Goal: Information Seeking & Learning: Learn about a topic

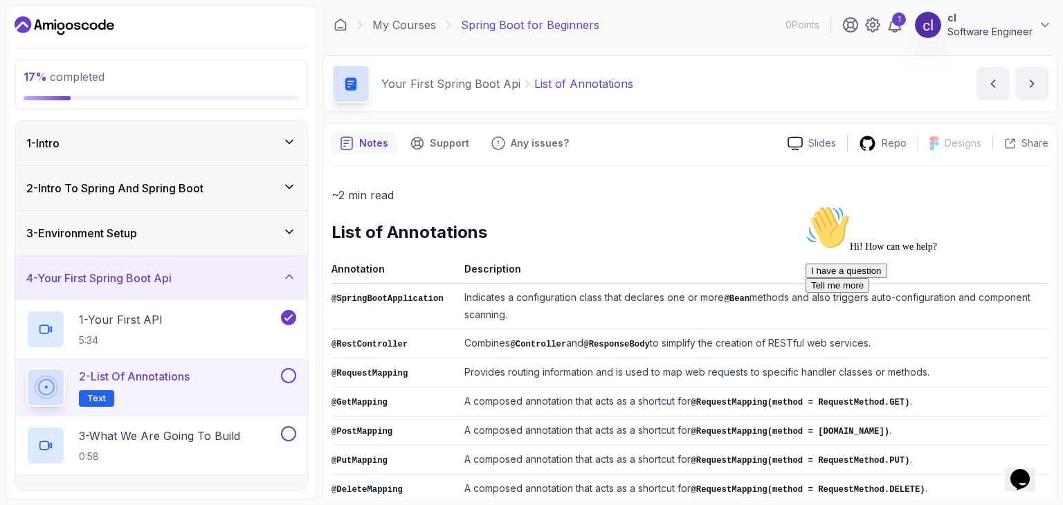
scroll to position [202, 0]
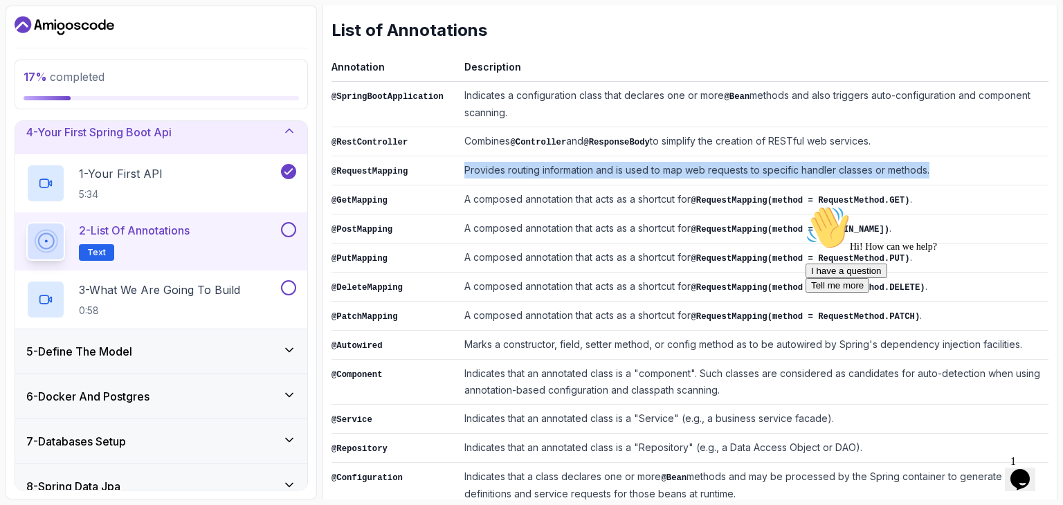
drag, startPoint x: 446, startPoint y: 163, endPoint x: 922, endPoint y: 177, distance: 475.6
click at [922, 177] on tr "@RequestMapping Provides routing information and is used to map web requests to…" at bounding box center [689, 170] width 717 height 29
click at [943, 162] on td "Provides routing information and is used to map web requests to specific handle…" at bounding box center [754, 170] width 590 height 29
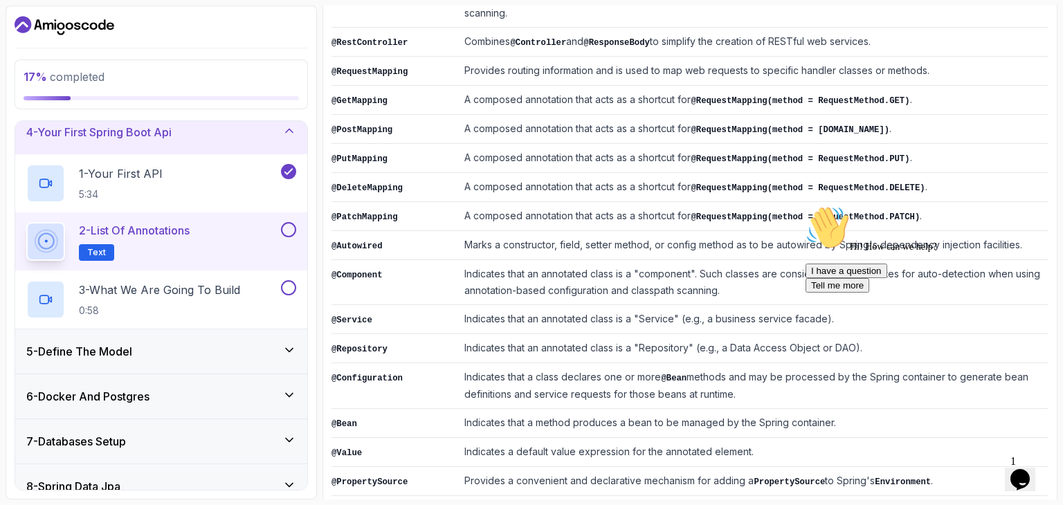
scroll to position [340, 0]
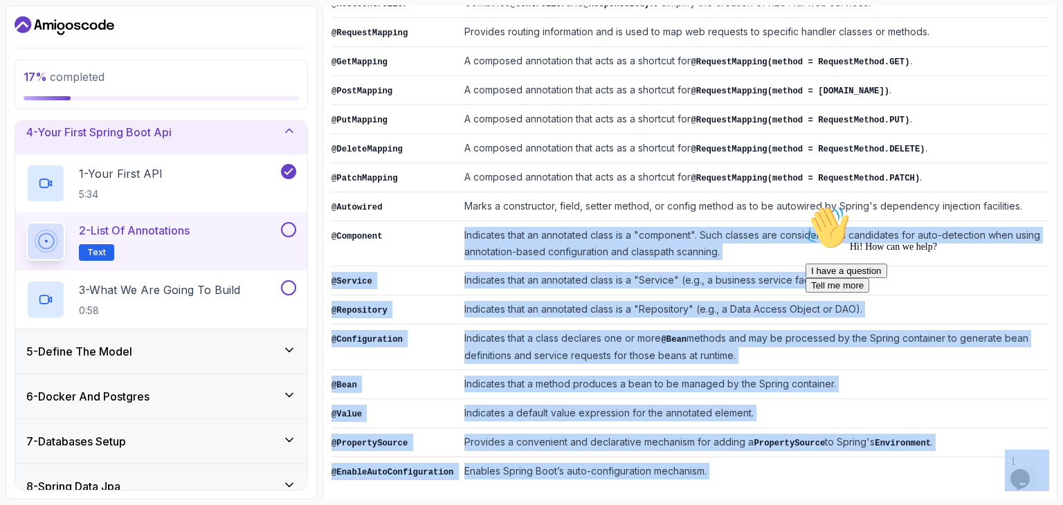
drag, startPoint x: 1244, startPoint y: 425, endPoint x: 801, endPoint y: 239, distance: 480.7
click at [672, 236] on td "Indicates that an annotated class is a "component". Such classes are considered…" at bounding box center [754, 243] width 590 height 45
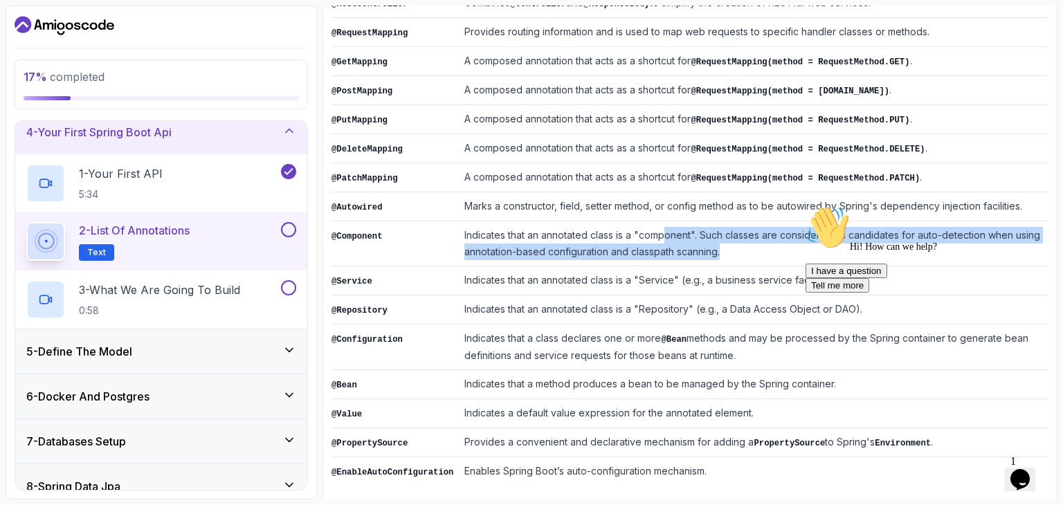
drag, startPoint x: 659, startPoint y: 225, endPoint x: 740, endPoint y: 241, distance: 83.2
click at [740, 241] on td "Indicates that an annotated class is a "component". Such classes are considered…" at bounding box center [754, 243] width 590 height 45
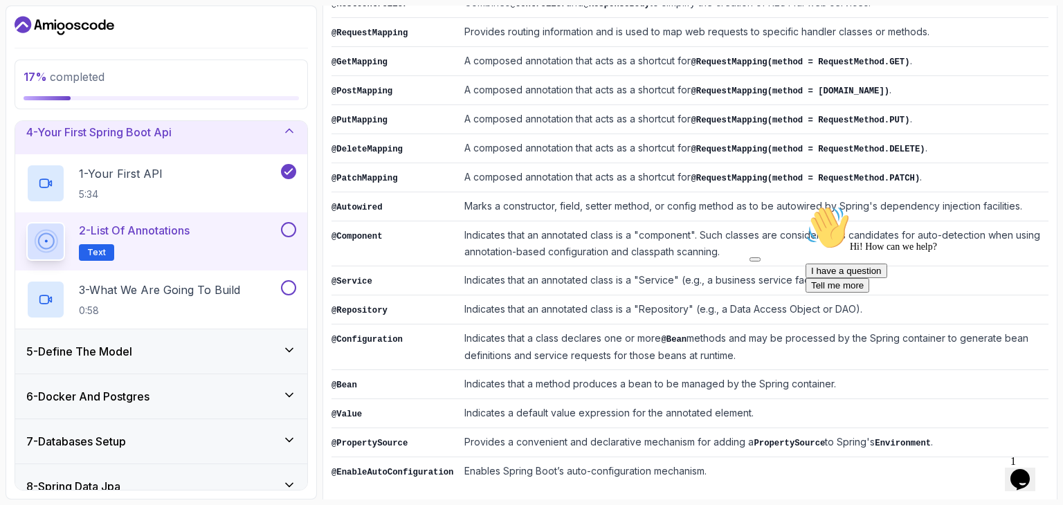
click at [463, 222] on td "Indicates that an annotated class is a "component". Such classes are considered…" at bounding box center [754, 243] width 590 height 45
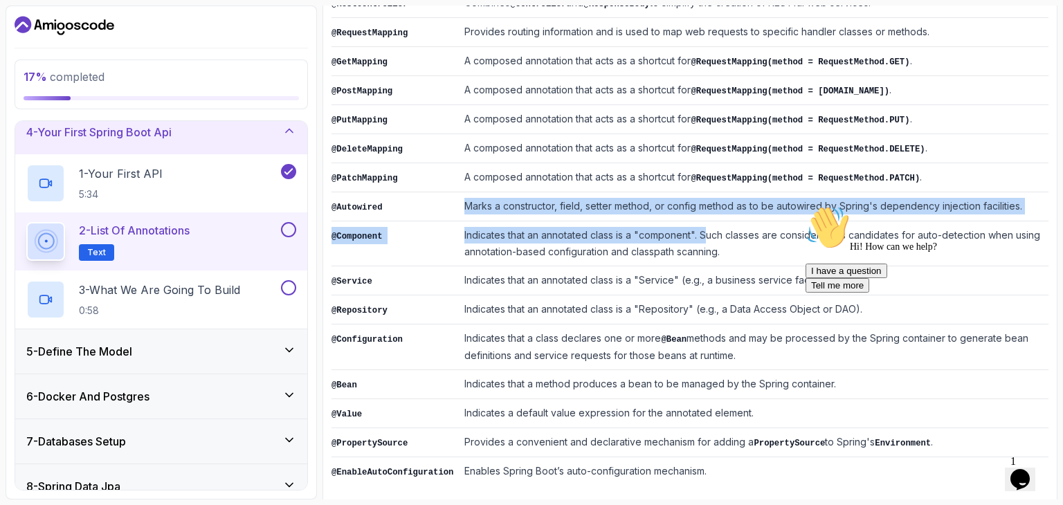
drag, startPoint x: 567, startPoint y: 199, endPoint x: 700, endPoint y: 221, distance: 133.9
click at [700, 221] on tbody "@SpringBootApplication Indicates a configuration class that declares one or mor…" at bounding box center [689, 214] width 717 height 543
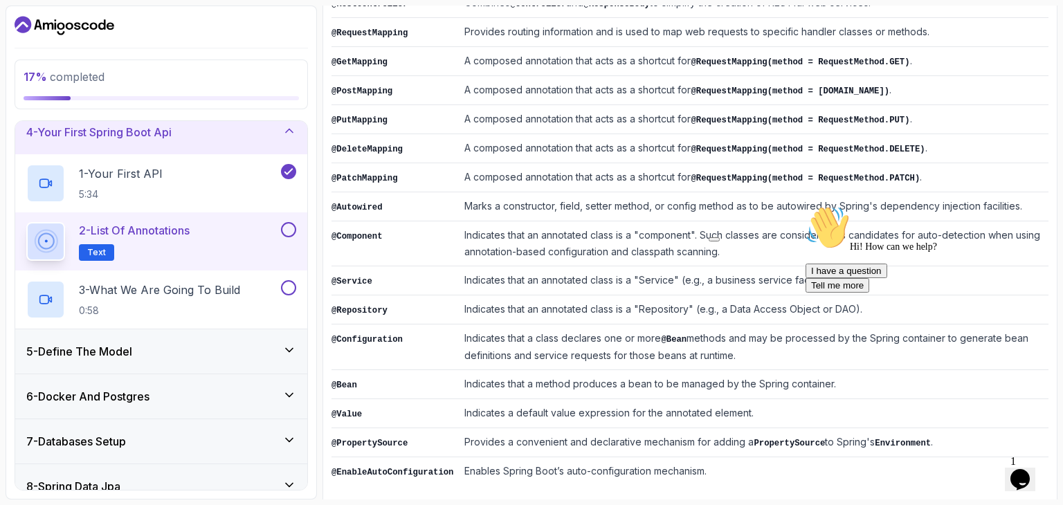
click at [648, 245] on td "Indicates that an annotated class is a "component". Such classes are considered…" at bounding box center [754, 243] width 590 height 45
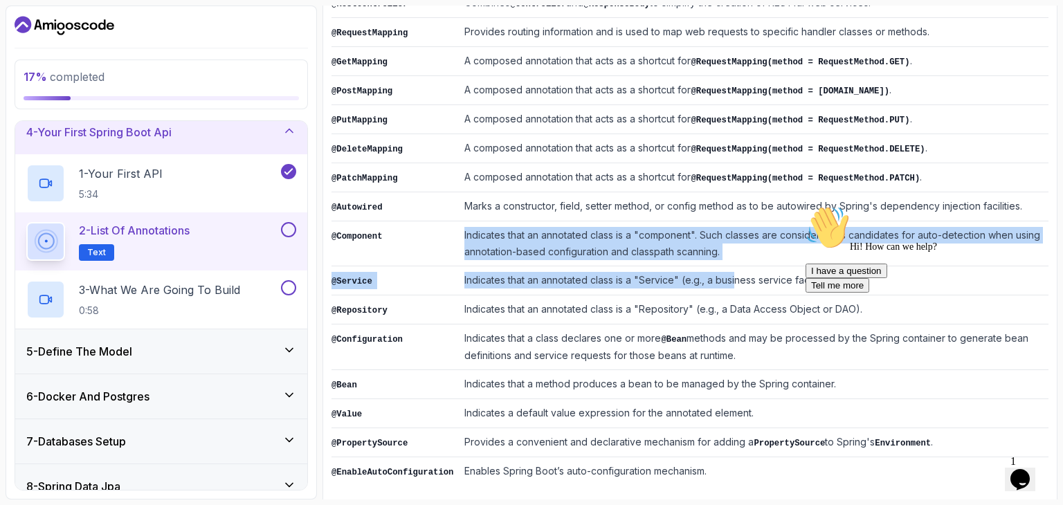
drag, startPoint x: 449, startPoint y: 228, endPoint x: 727, endPoint y: 266, distance: 280.8
click at [727, 266] on tbody "@SpringBootApplication Indicates a configuration class that declares one or mor…" at bounding box center [689, 214] width 717 height 543
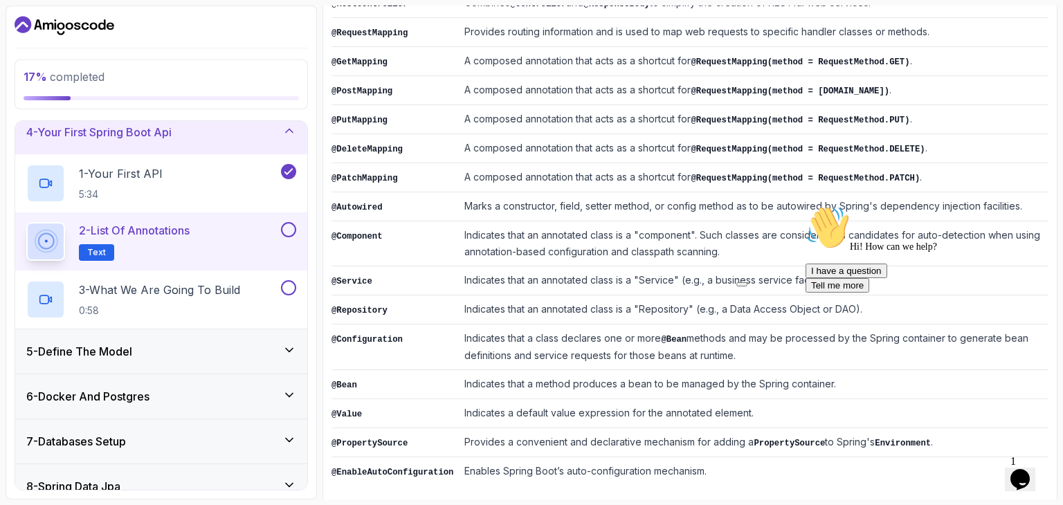
click at [435, 295] on td "@Repository" at bounding box center [394, 309] width 127 height 29
click at [805, 206] on icon "Chat attention grabber" at bounding box center [805, 206] width 0 height 0
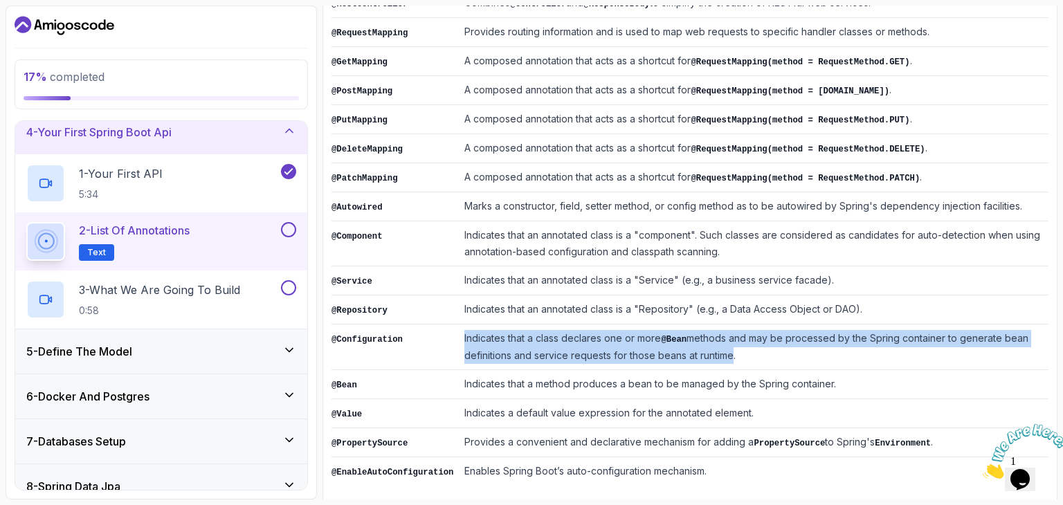
drag, startPoint x: 451, startPoint y: 319, endPoint x: 716, endPoint y: 348, distance: 266.6
click at [716, 348] on tr "@Configuration Indicates that a class declares one or more @Bean methods and ma…" at bounding box center [689, 348] width 717 height 46
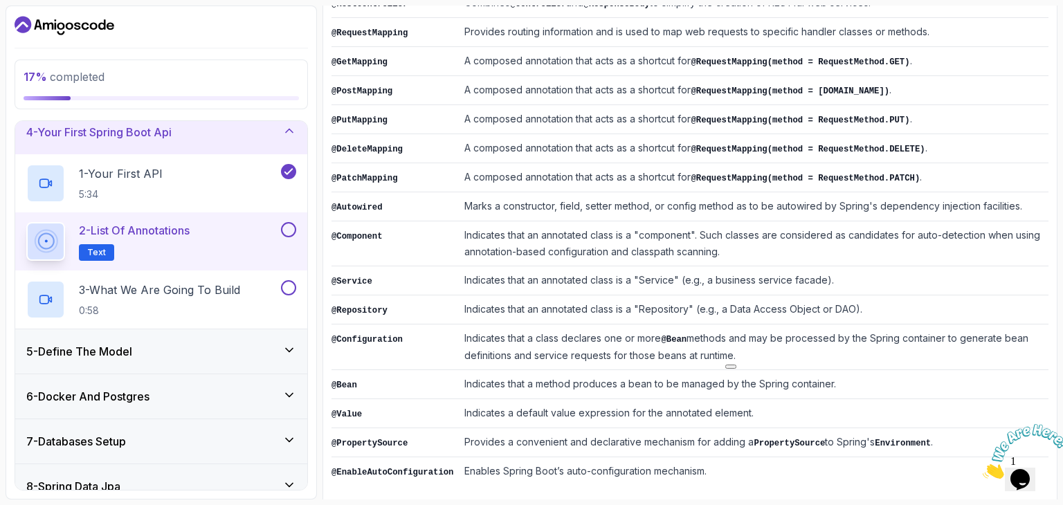
click at [729, 245] on td "Indicates that an annotated class is a "component". Such classes are considered…" at bounding box center [754, 243] width 590 height 45
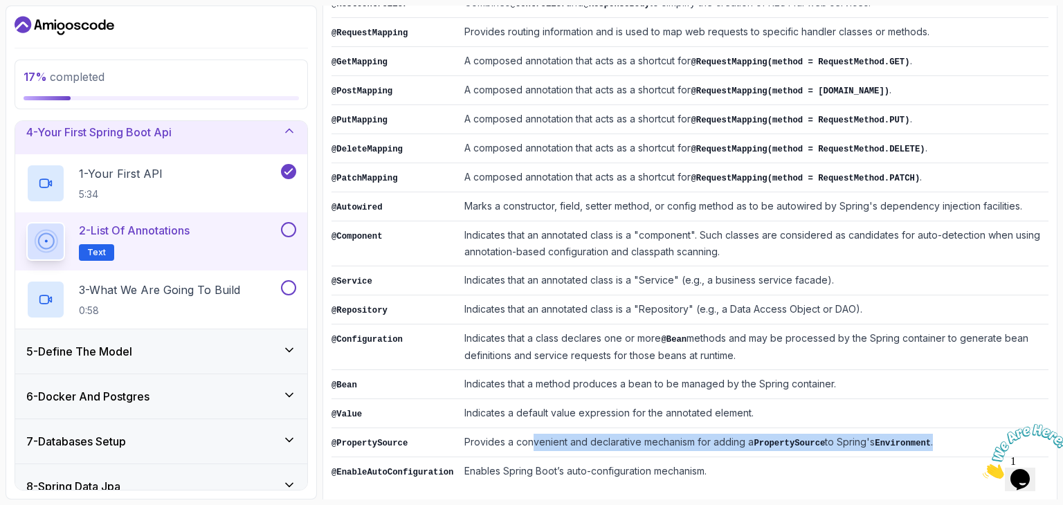
drag, startPoint x: 523, startPoint y: 425, endPoint x: 949, endPoint y: 428, distance: 426.3
click at [949, 428] on td "Provides a convenient and declarative mechanism for adding a PropertySource to …" at bounding box center [754, 442] width 590 height 29
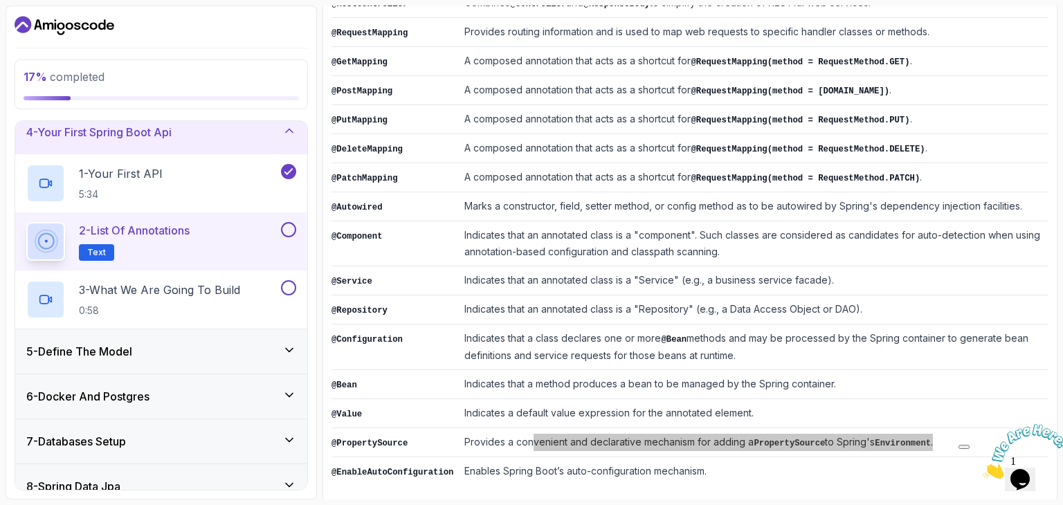
click at [983, 469] on icon "Close" at bounding box center [983, 475] width 0 height 12
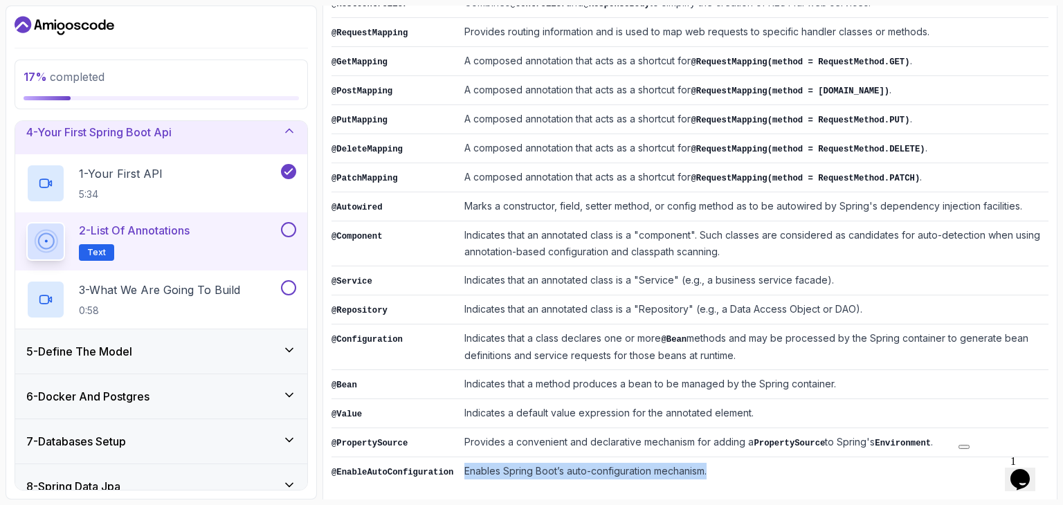
drag, startPoint x: 453, startPoint y: 458, endPoint x: 758, endPoint y: 457, distance: 304.5
click at [758, 457] on td "Enables Spring Boot’s auto-configuration mechanism." at bounding box center [754, 471] width 590 height 29
click at [493, 468] on td "Enables Spring Boot’s auto-configuration mechanism." at bounding box center [754, 471] width 590 height 29
click at [211, 291] on p "3 - What We Are Going To Build" at bounding box center [159, 290] width 161 height 17
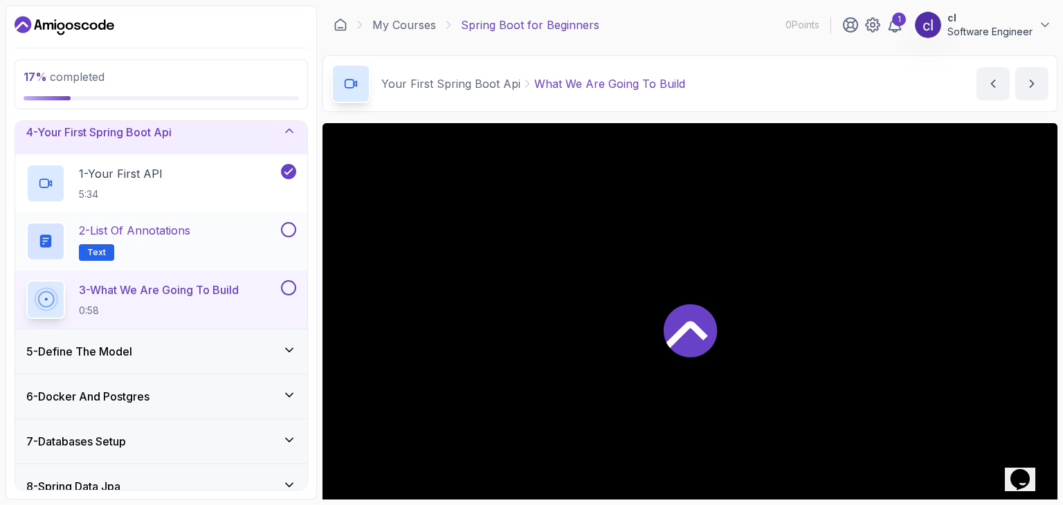
click at [266, 238] on div "2 - List of Annotations Text" at bounding box center [152, 241] width 252 height 39
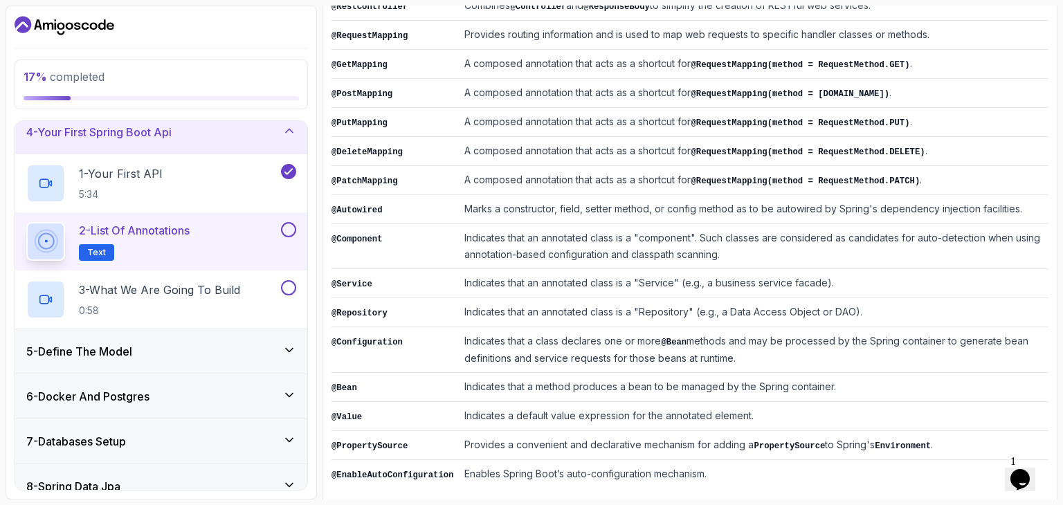
scroll to position [340, 0]
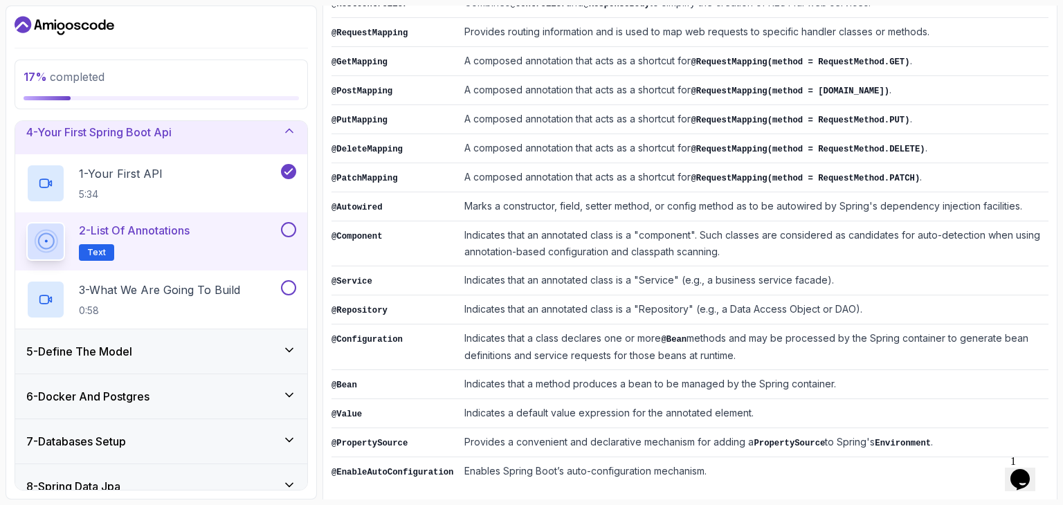
click at [292, 228] on button at bounding box center [288, 229] width 15 height 15
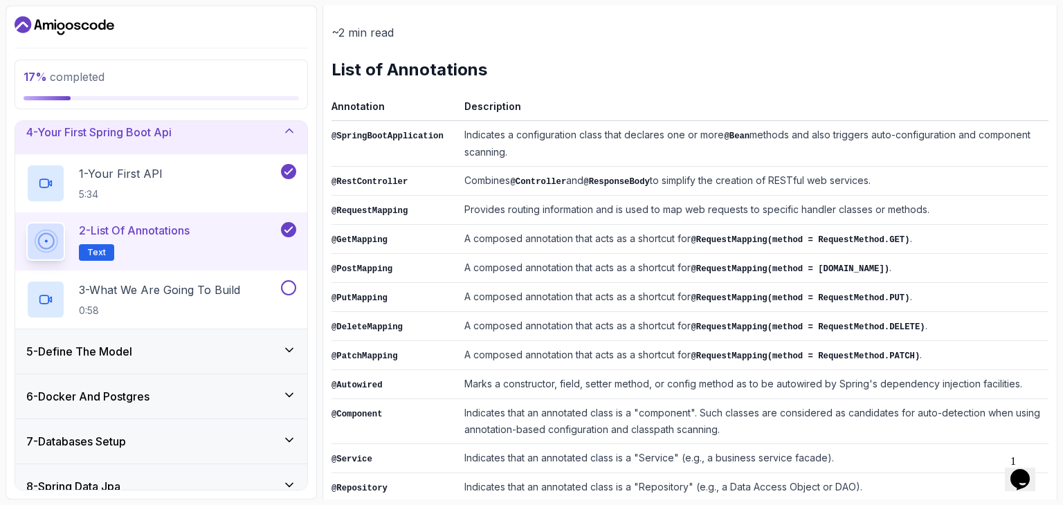
scroll to position [0, 0]
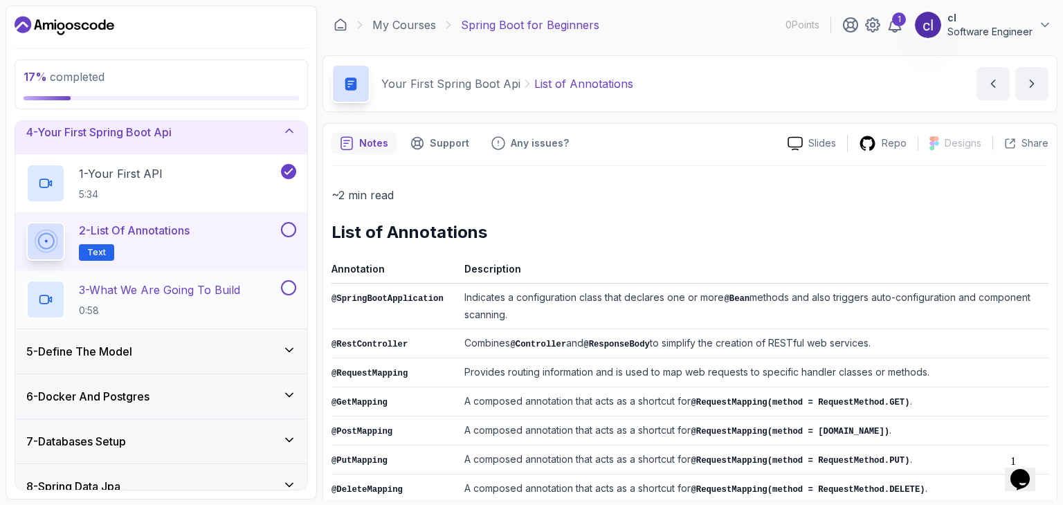
click at [288, 288] on button at bounding box center [288, 287] width 15 height 15
click at [289, 229] on button at bounding box center [288, 229] width 15 height 15
click at [289, 289] on icon at bounding box center [288, 288] width 12 height 14
click at [144, 306] on p "0:58" at bounding box center [159, 311] width 161 height 14
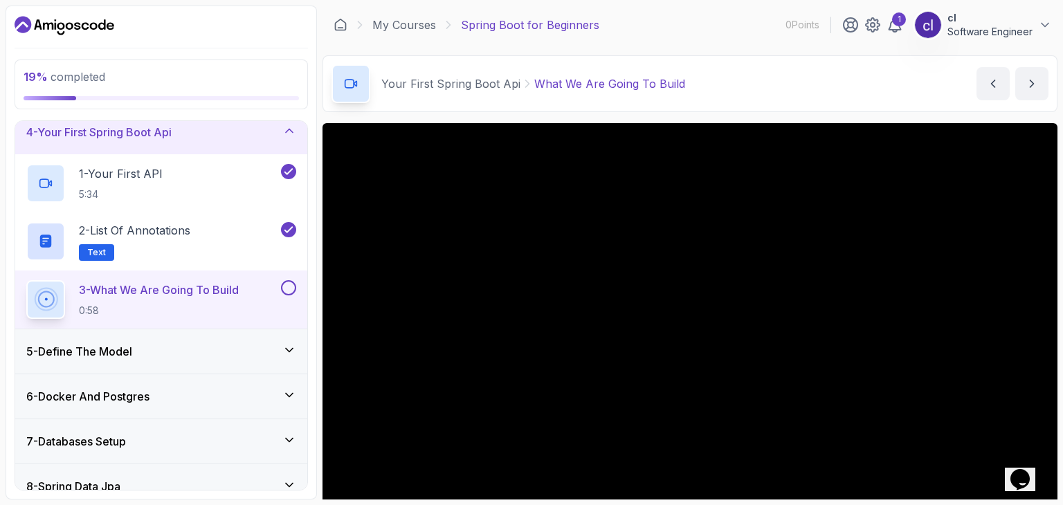
click at [26, 280] on button "3 - What We Are Going To Build 0:58" at bounding box center [161, 299] width 270 height 39
